Goal: Navigation & Orientation: Find specific page/section

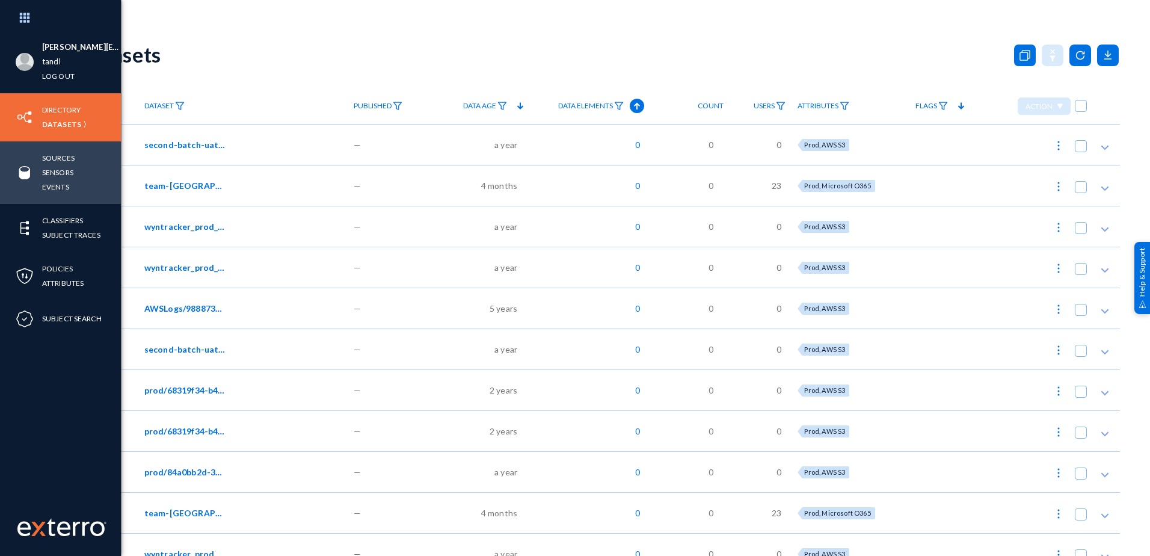
click at [31, 170] on img at bounding box center [25, 173] width 18 height 18
click at [64, 159] on link "Sources" at bounding box center [58, 158] width 32 height 14
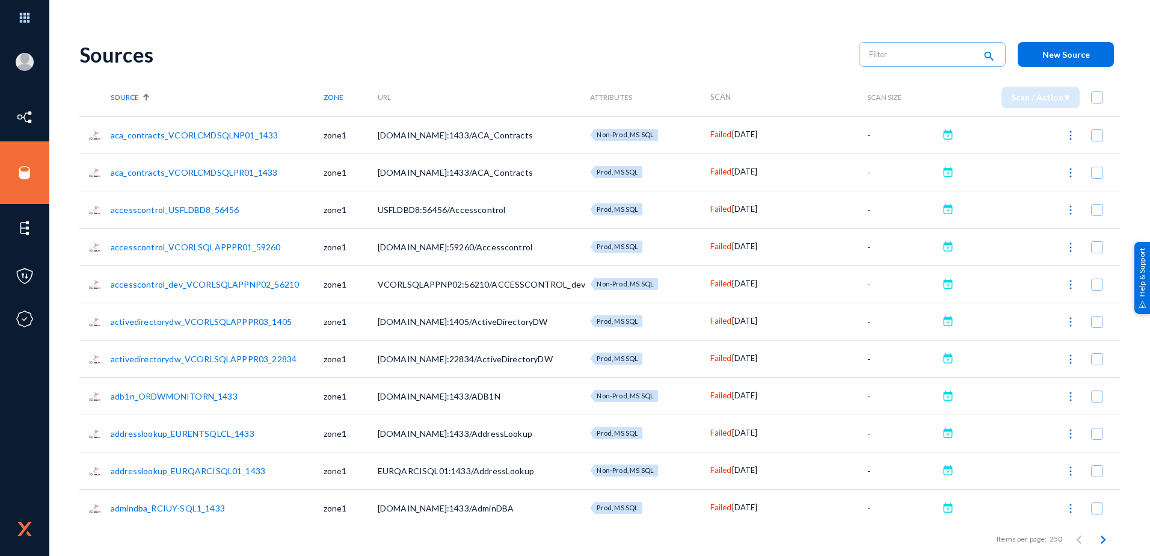
click at [721, 98] on span "Scan" at bounding box center [720, 97] width 21 height 10
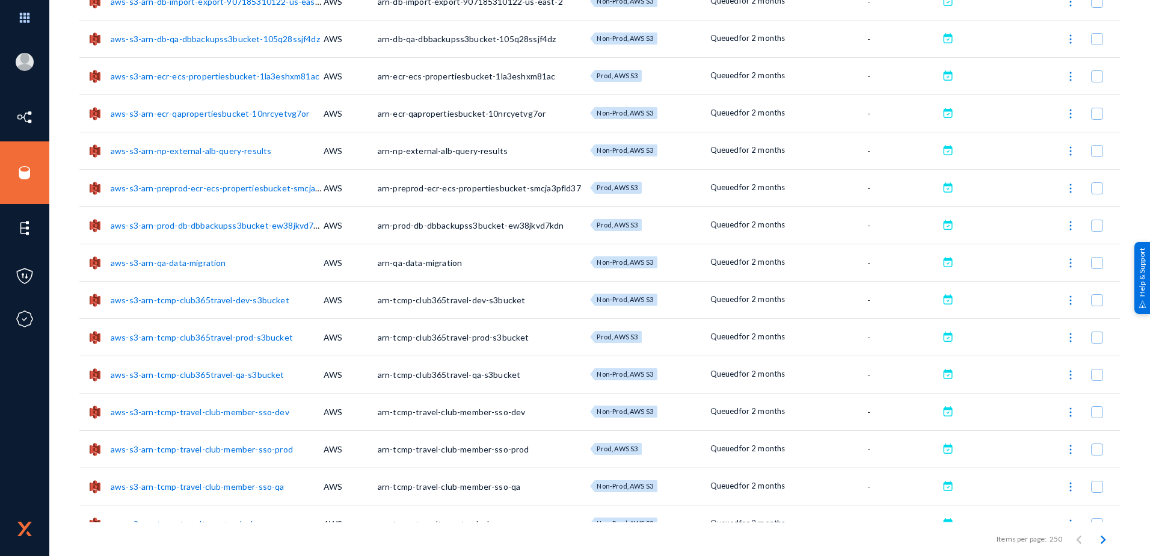
scroll to position [2226, 0]
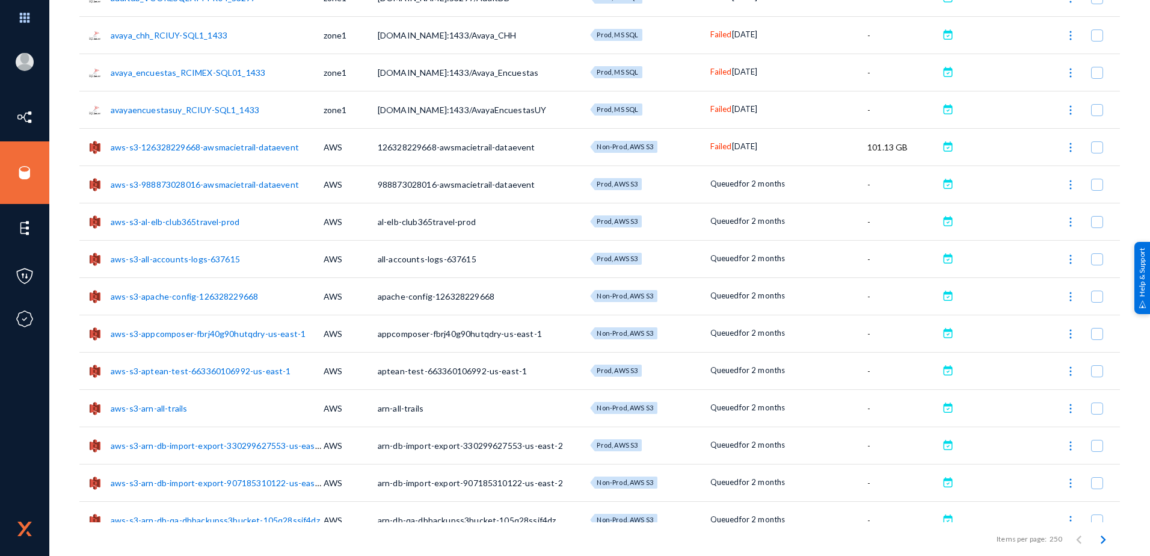
drag, startPoint x: 1144, startPoint y: 148, endPoint x: 1127, endPoint y: -32, distance: 181.3
click at [1127, 0] on html "[PERSON_NAME][EMAIL_ADDRESS][DOMAIN_NAME] tandl Log out Directory Datasets Sour…" at bounding box center [575, 278] width 1150 height 556
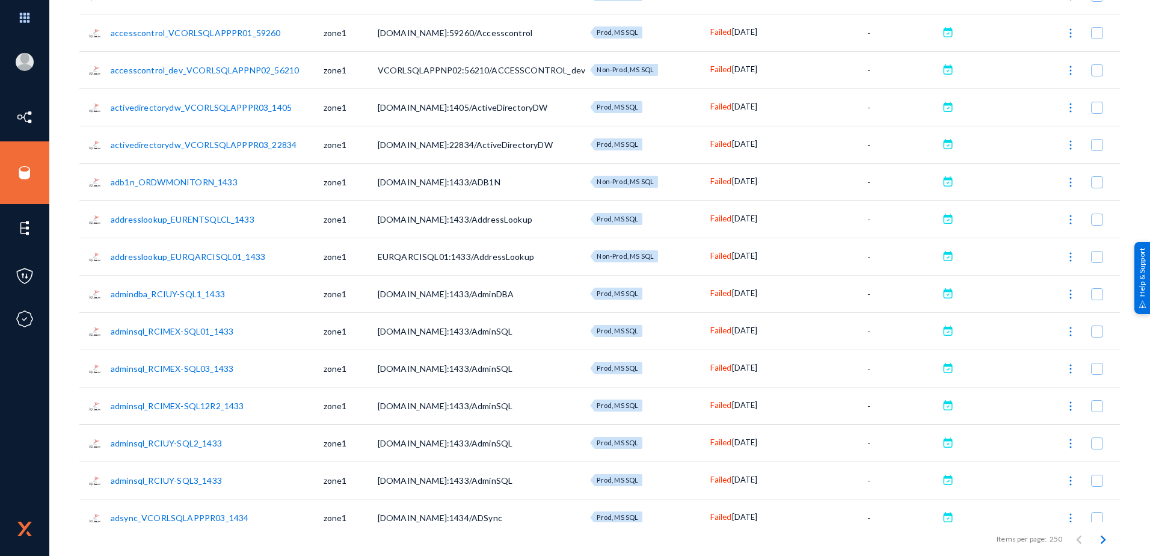
scroll to position [0, 0]
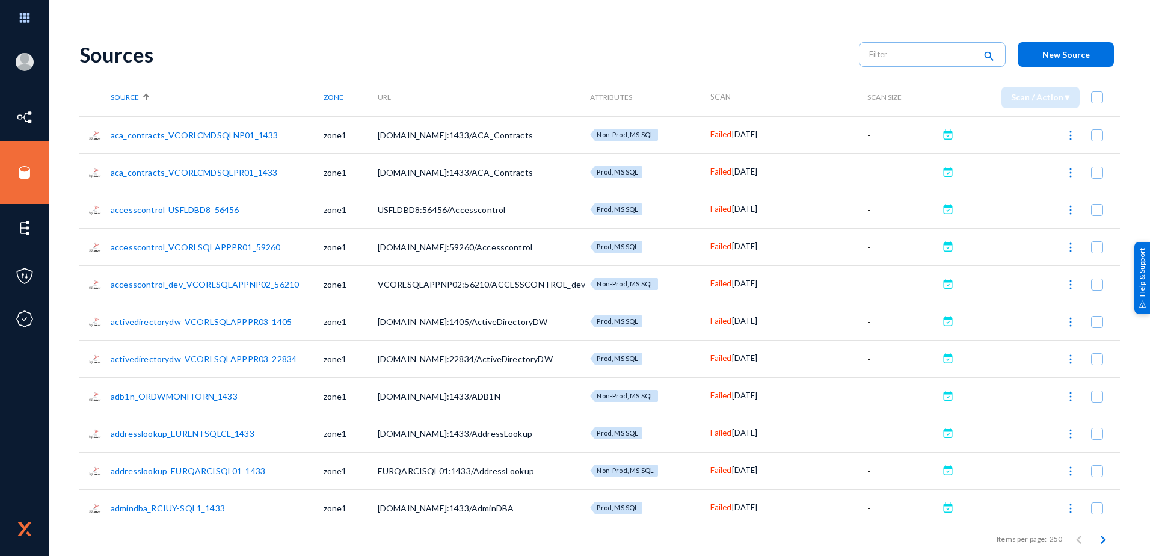
click at [147, 99] on div at bounding box center [146, 97] width 7 height 7
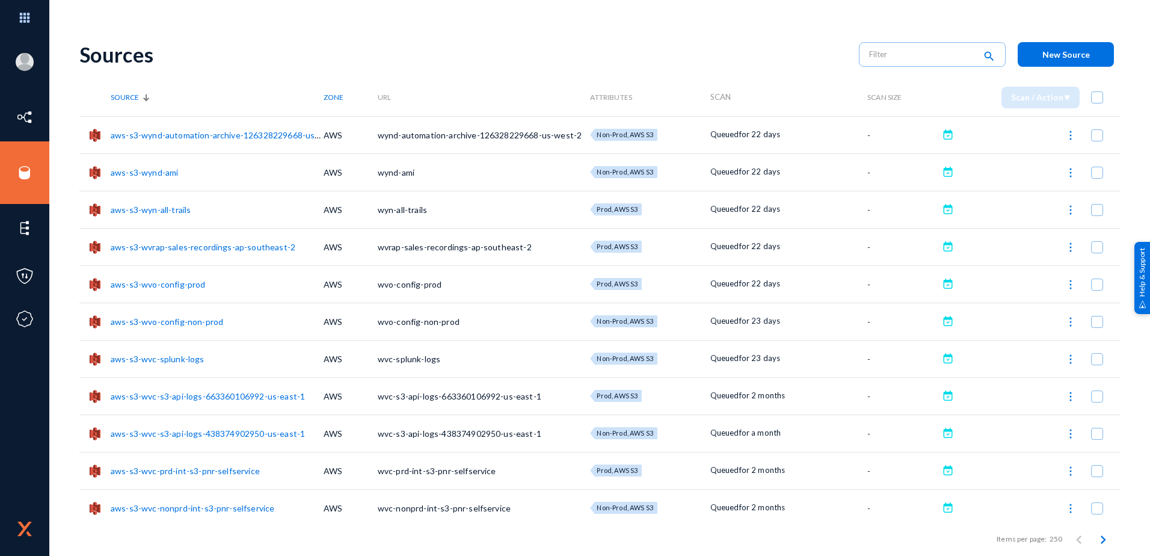
click at [722, 96] on span "Scan" at bounding box center [720, 97] width 21 height 10
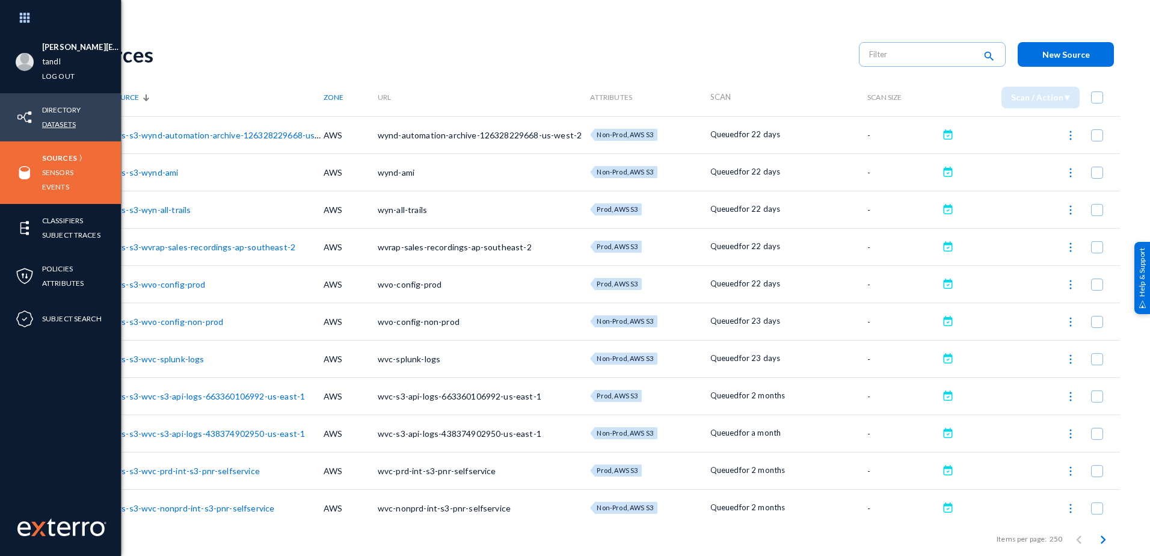
click at [66, 124] on link "Datasets" at bounding box center [59, 124] width 34 height 14
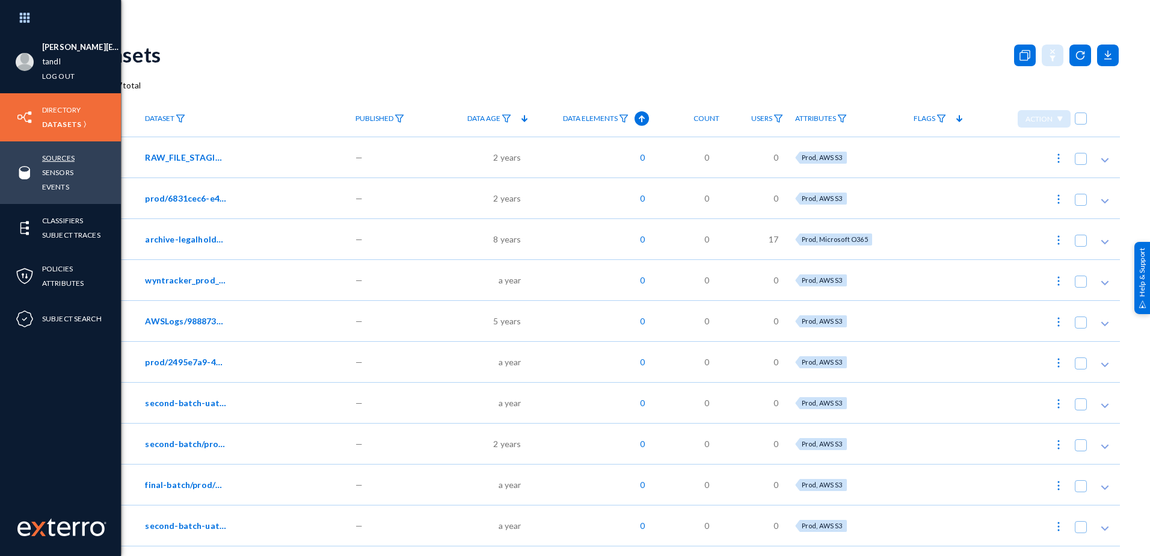
click at [62, 157] on link "Sources" at bounding box center [58, 158] width 32 height 14
